Goal: Contribute content

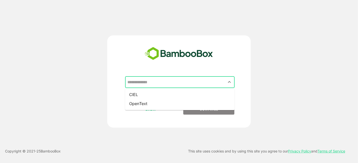
click at [180, 81] on input "text" at bounding box center [179, 83] width 107 height 10
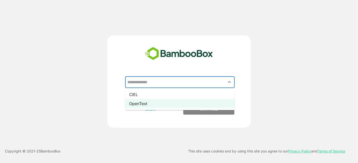
click at [172, 103] on li "OpenText" at bounding box center [179, 103] width 109 height 9
type input "********"
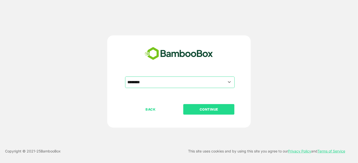
click at [202, 109] on p "CONTINUE" at bounding box center [209, 110] width 50 height 6
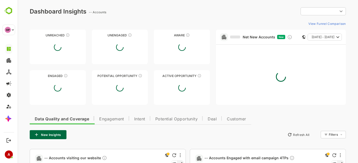
type input "**********"
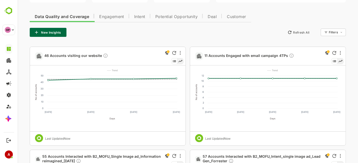
scroll to position [102, 0]
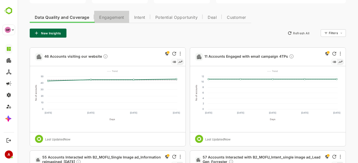
click at [111, 16] on span "Engagement" at bounding box center [111, 18] width 25 height 4
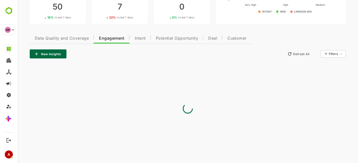
scroll to position [81, 0]
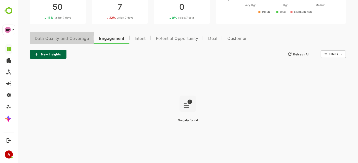
click at [69, 37] on span "Data Quality and Coverage" at bounding box center [61, 39] width 54 height 4
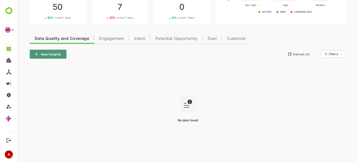
click at [54, 53] on button "New Insights" at bounding box center [47, 54] width 37 height 9
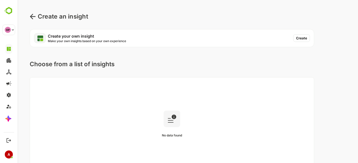
click at [301, 39] on button "Create" at bounding box center [301, 38] width 17 height 8
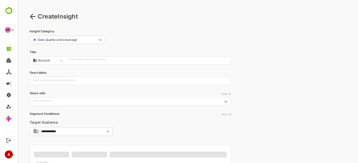
click at [134, 60] on input "text" at bounding box center [148, 60] width 158 height 7
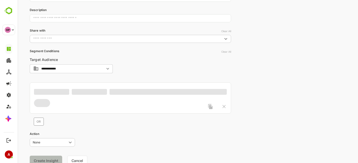
scroll to position [63, 0]
type input "**********"
click at [55, 94] on span at bounding box center [51, 92] width 35 height 6
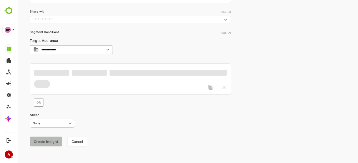
scroll to position [0, 0]
